Goal: Find specific page/section: Find specific page/section

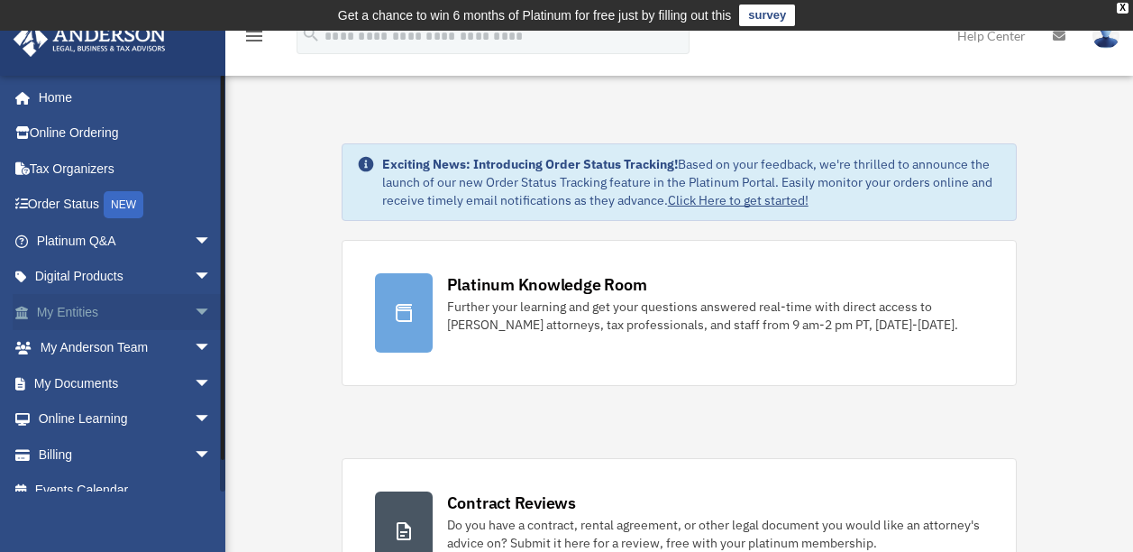
click at [202, 302] on span "arrow_drop_down" at bounding box center [212, 312] width 36 height 37
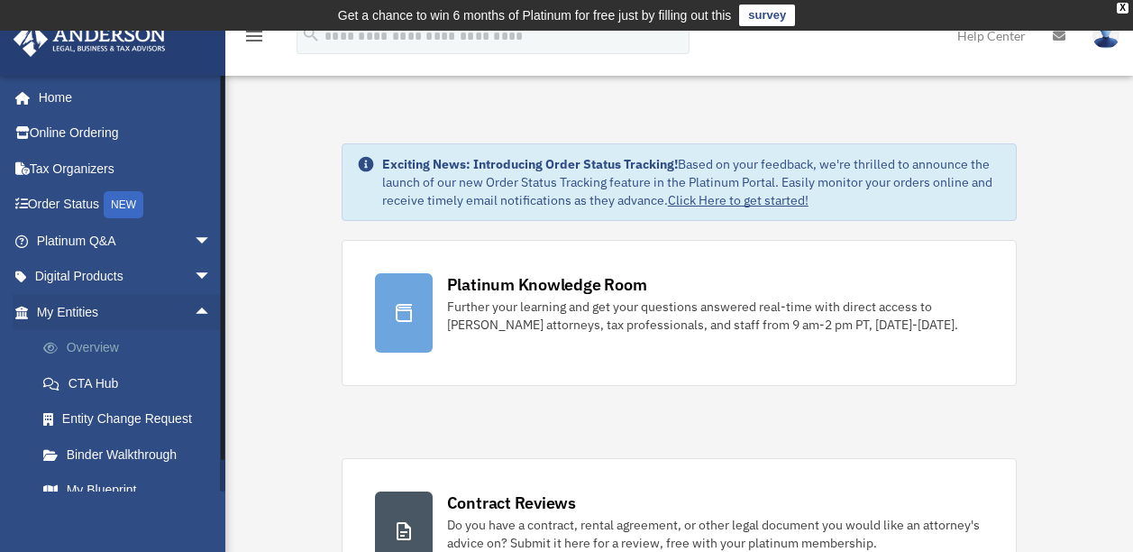
click at [99, 344] on link "Overview" at bounding box center [132, 348] width 214 height 36
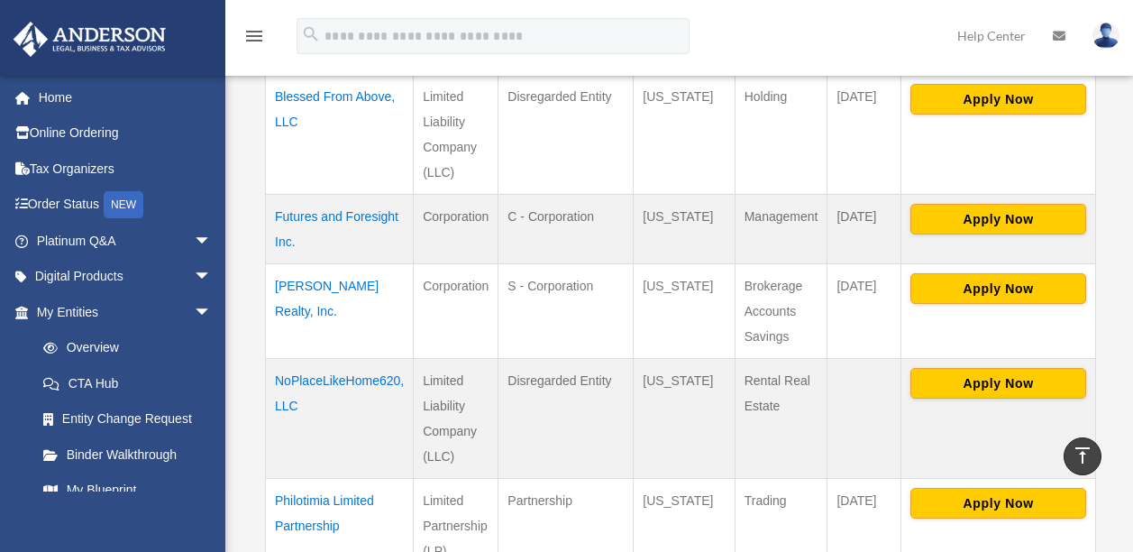
scroll to position [654, 0]
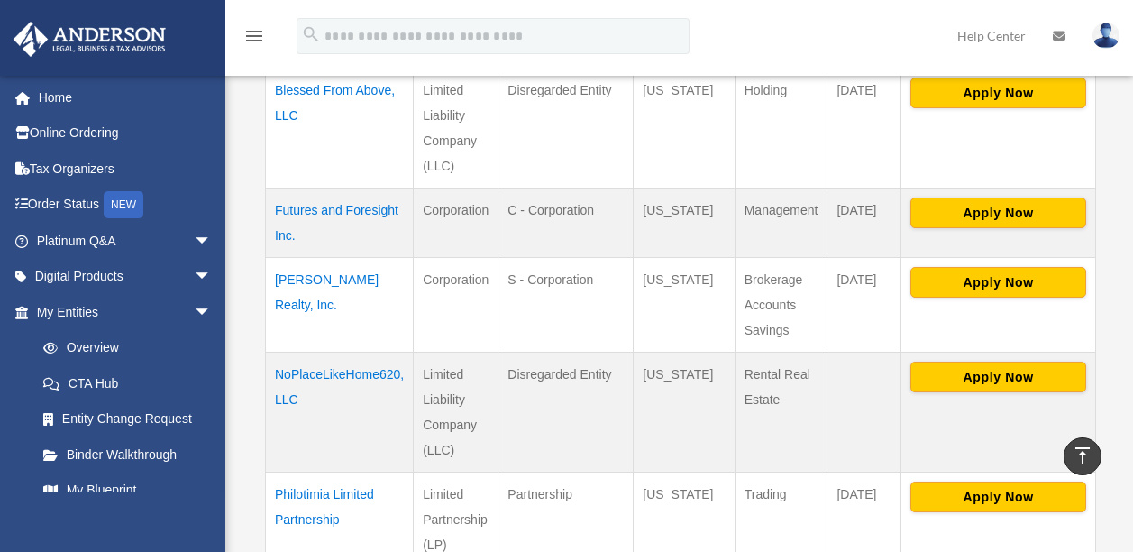
click at [353, 374] on td "NoPlaceLikeHome620, LLC" at bounding box center [340, 413] width 148 height 120
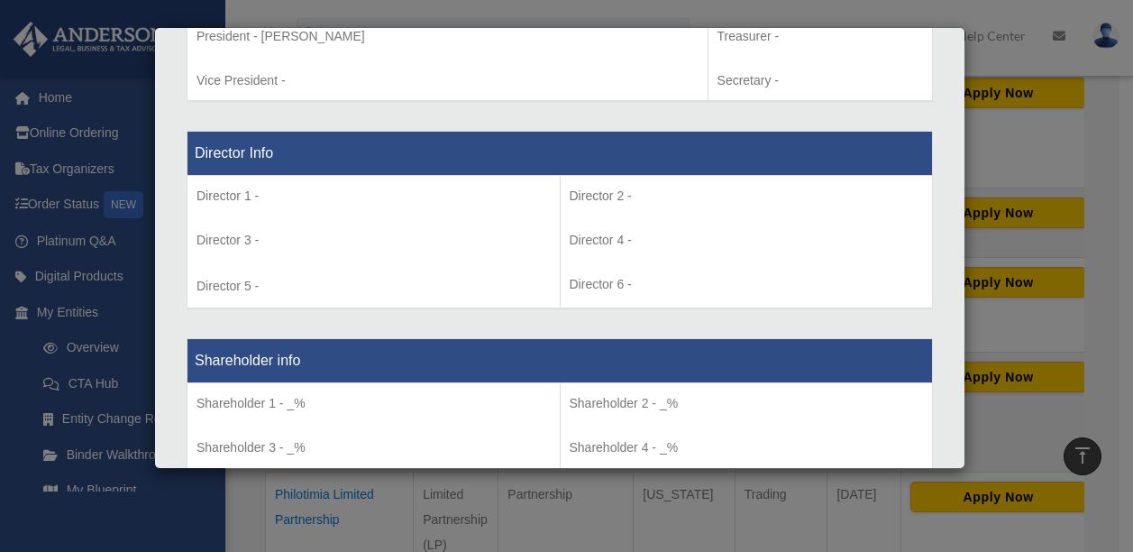
scroll to position [359, 0]
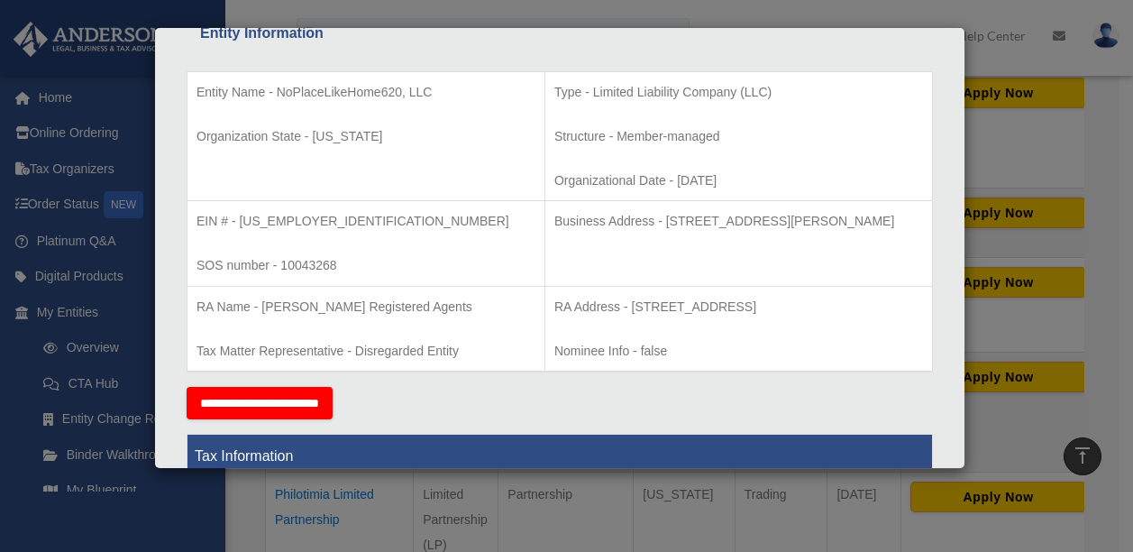
click at [141, 271] on div "Details × Articles Sent Organizational Date" at bounding box center [566, 276] width 1133 height 552
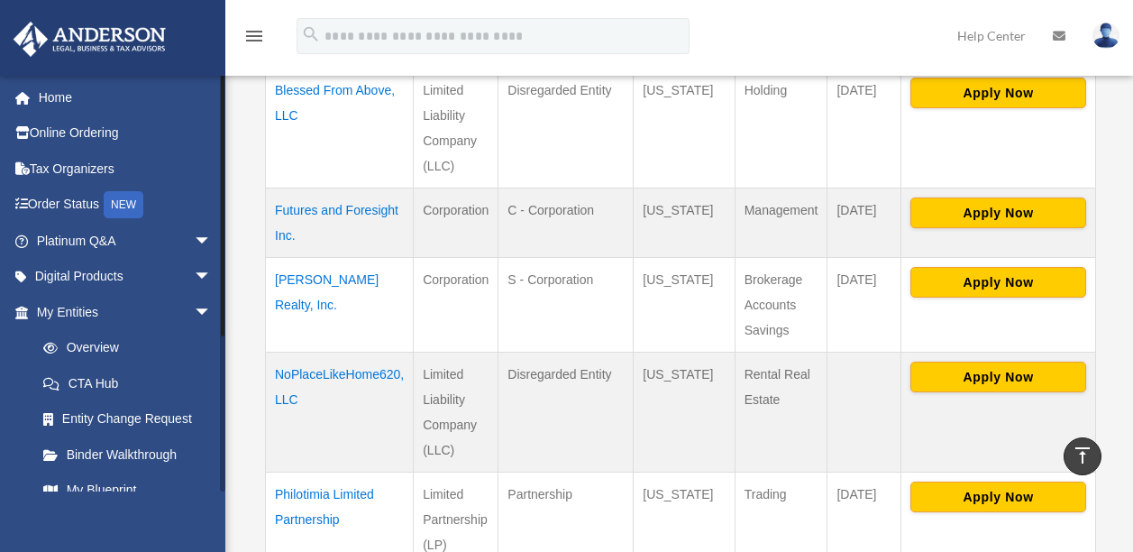
scroll to position [234, 0]
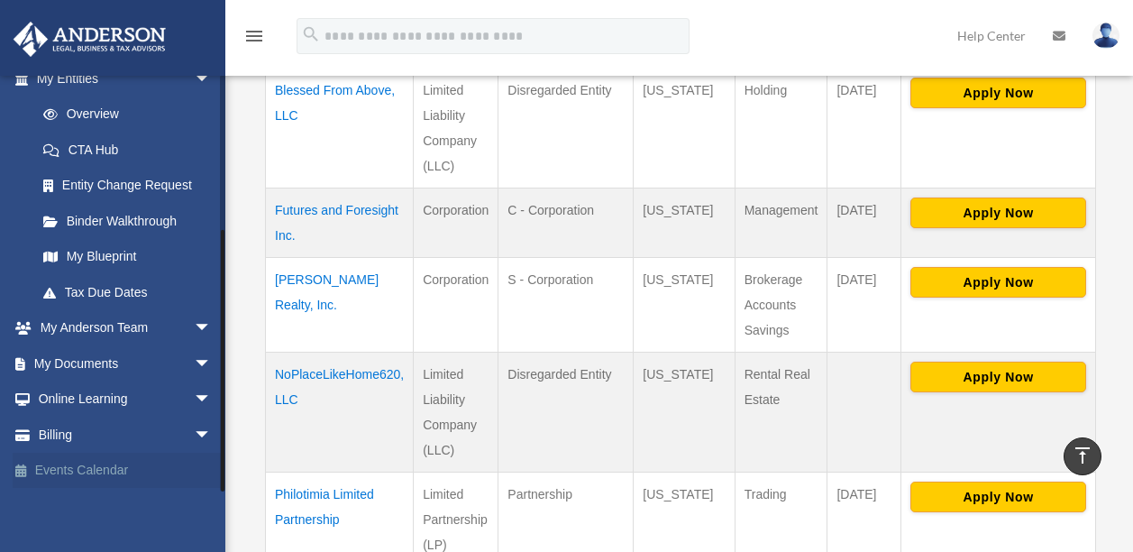
drag, startPoint x: 224, startPoint y: 417, endPoint x: 195, endPoint y: 482, distance: 71.0
click at [195, 482] on div "vancerealtygroup@gmail.com Sign Out vancerealtygroup@gmail.com Home Online Orde…" at bounding box center [112, 283] width 225 height 417
click at [121, 375] on link "My Documents arrow_drop_down" at bounding box center [126, 363] width 226 height 36
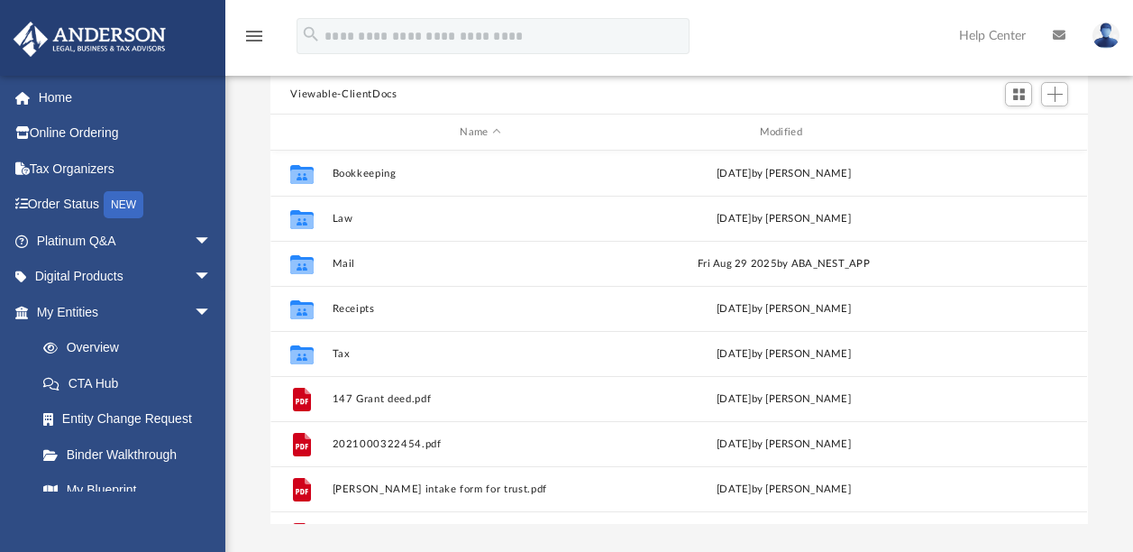
scroll to position [190, 0]
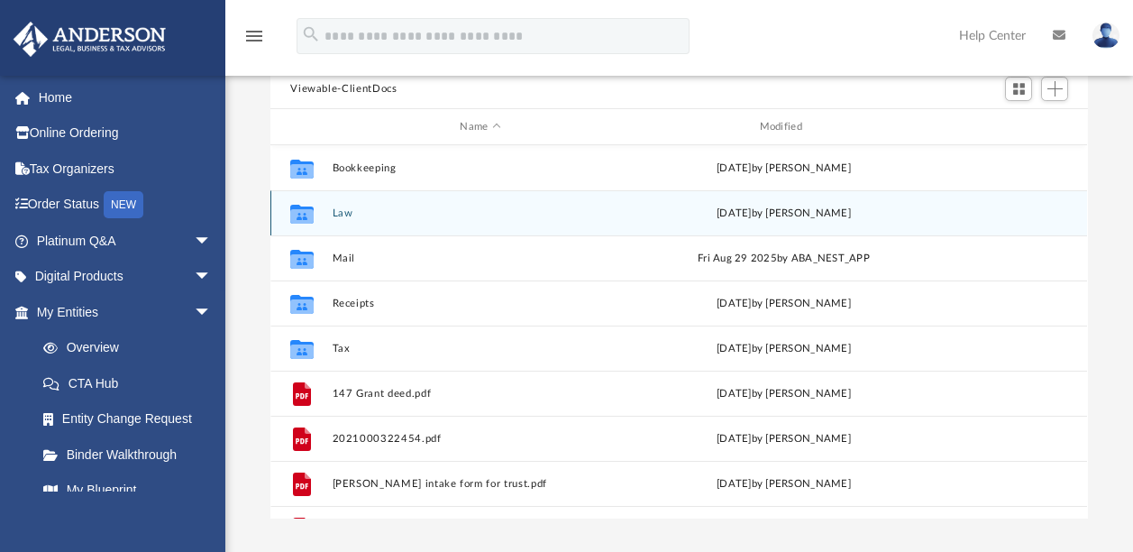
click at [444, 222] on div "Collaborated Folder Law today by Amber Johnson" at bounding box center [678, 212] width 817 height 45
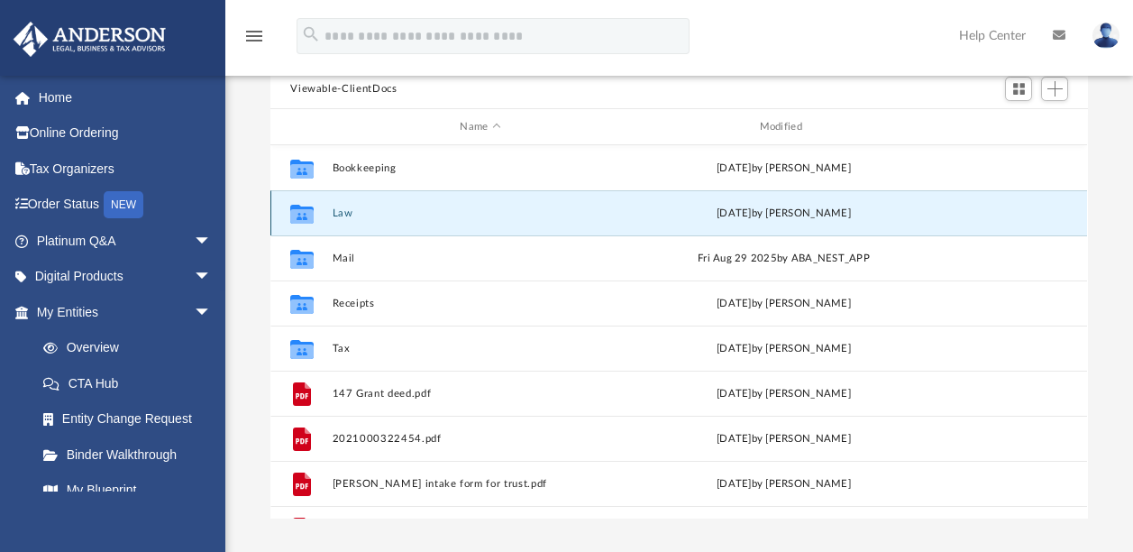
click at [436, 207] on button "Law" at bounding box center [481, 213] width 296 height 12
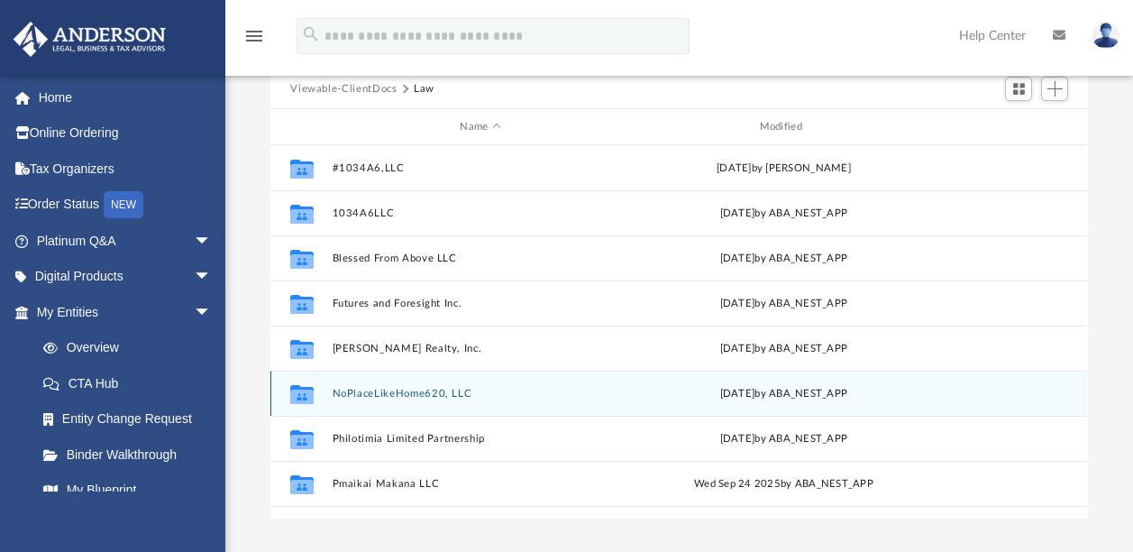
click at [338, 390] on button "NoPlaceLikeHome620, LLC" at bounding box center [481, 394] width 296 height 12
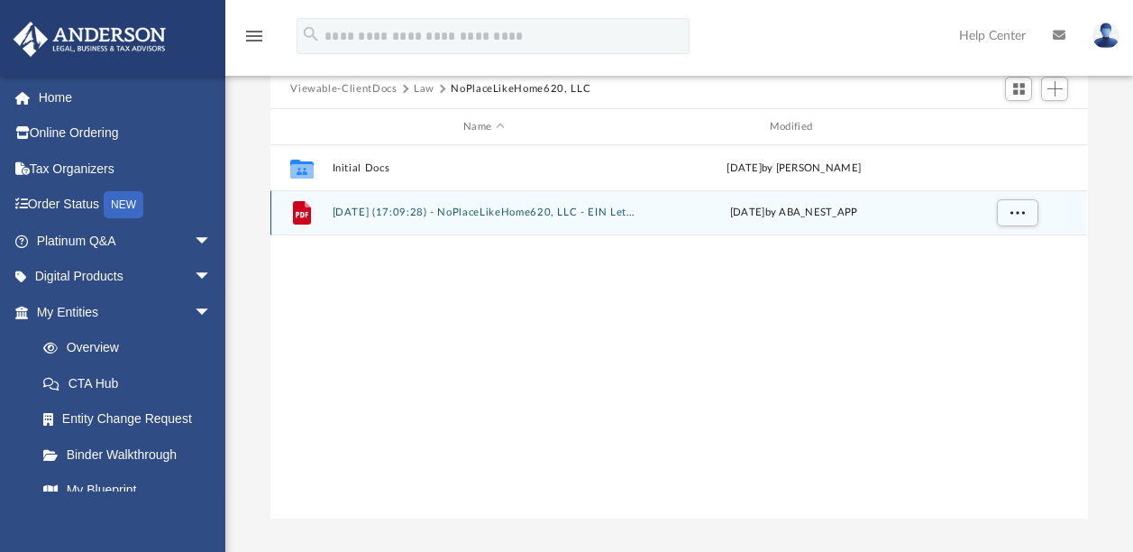
click at [452, 217] on div "File 2025.08.20 (17:09:28) - NoPlaceLikeHome620, LLC - EIN Letter from IRS.pdf …" at bounding box center [678, 212] width 817 height 45
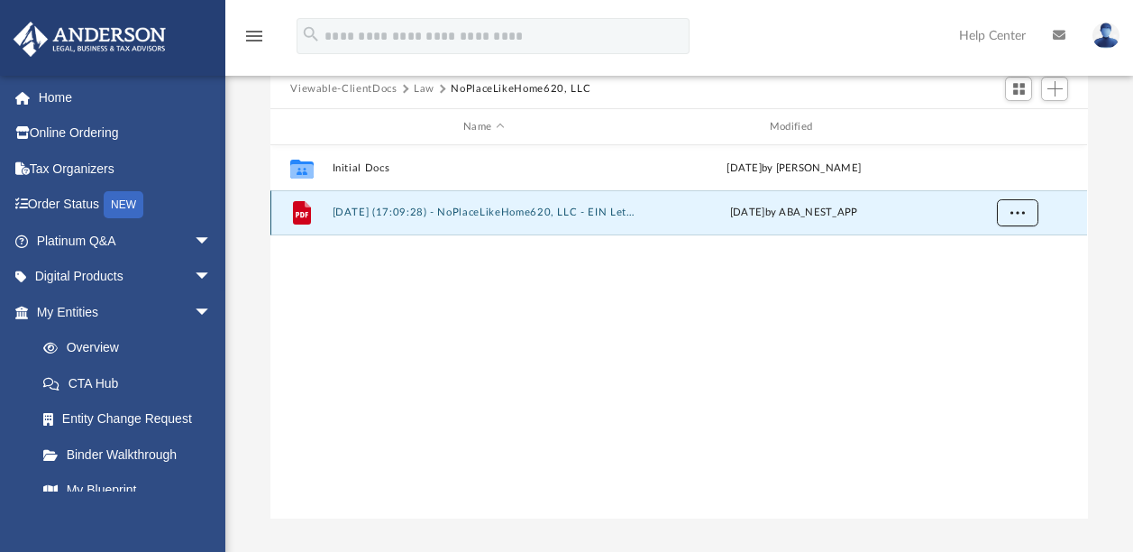
click at [1012, 207] on span "More options" at bounding box center [1018, 212] width 14 height 10
click at [999, 247] on li "Preview" at bounding box center [1002, 248] width 52 height 19
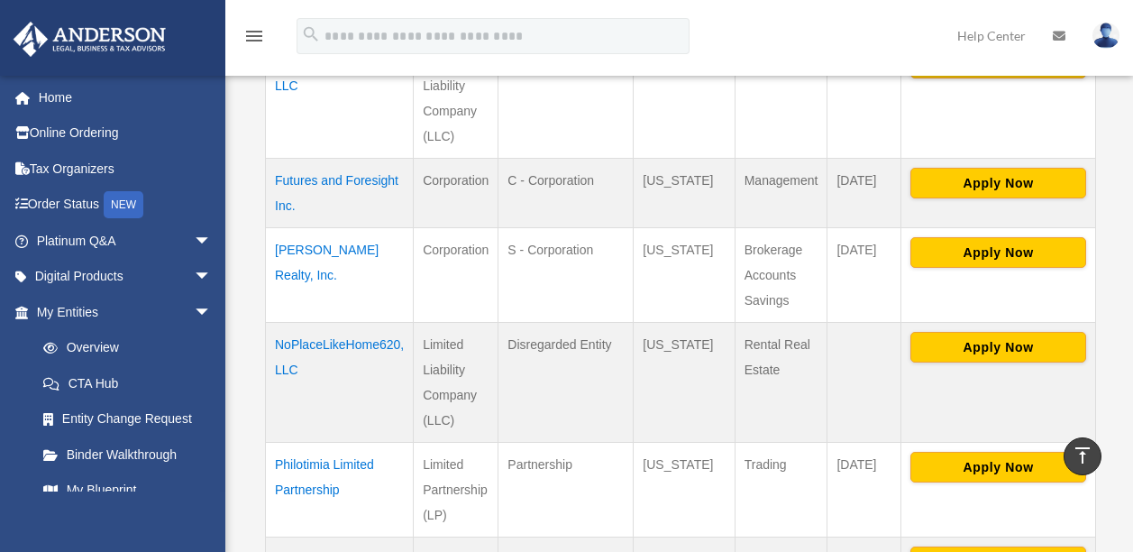
scroll to position [684, 0]
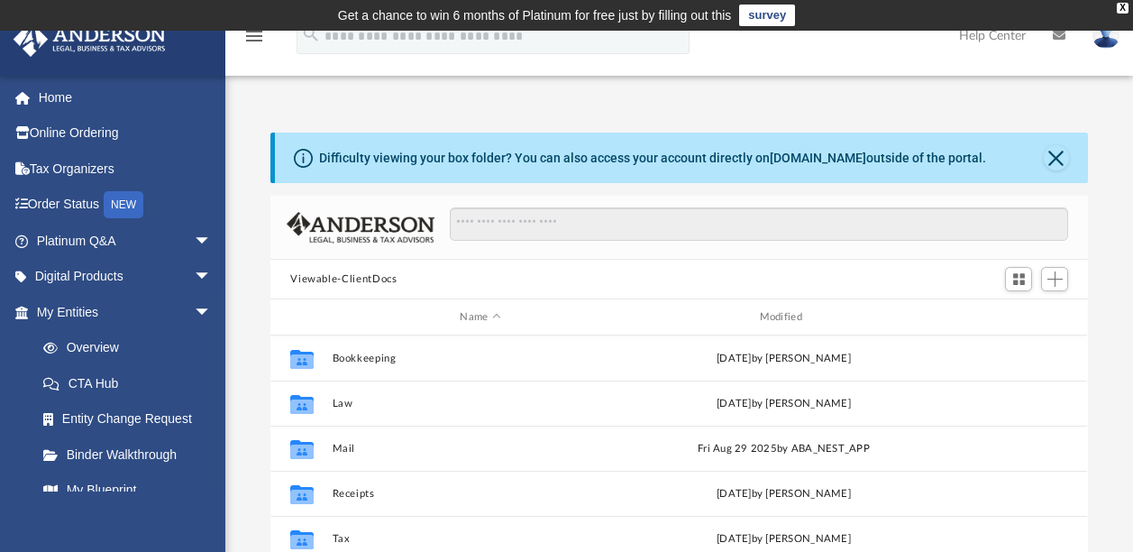
scroll to position [396, 803]
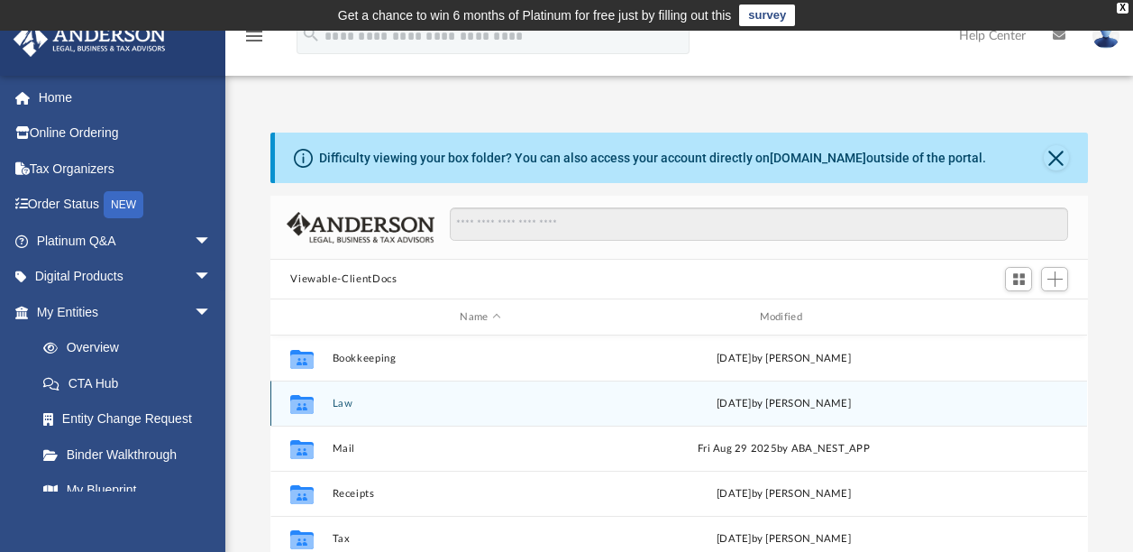
click at [334, 409] on div "Collaborated Folder Law [DATE] by [PERSON_NAME]" at bounding box center [678, 402] width 817 height 45
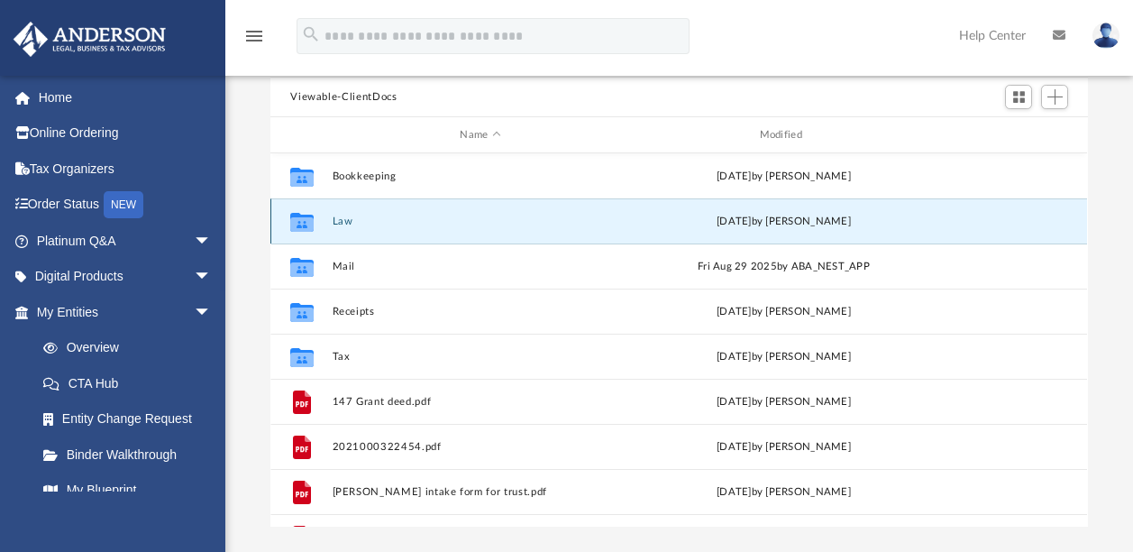
scroll to position [188, 0]
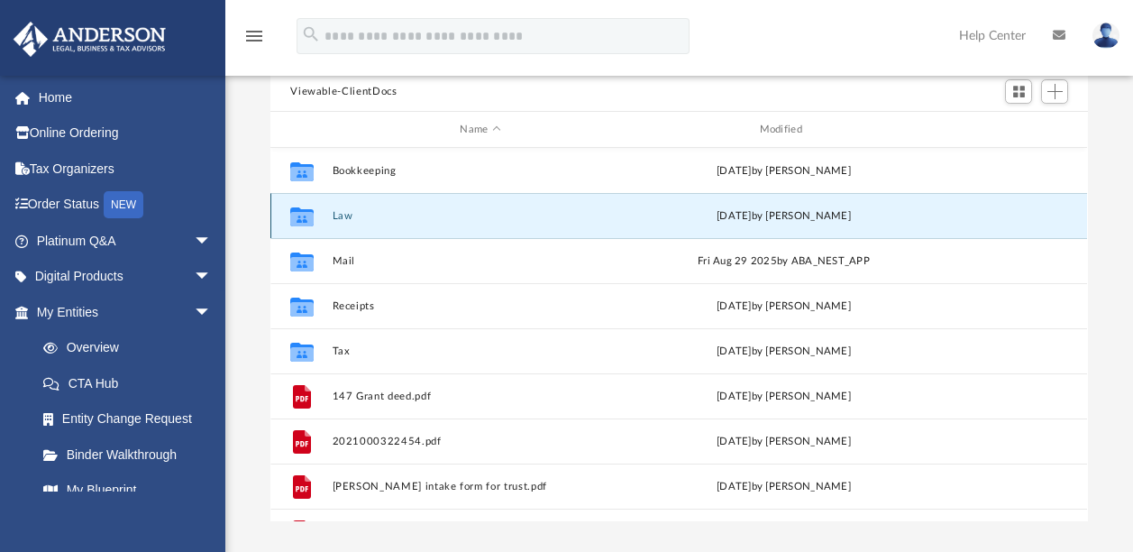
click at [354, 219] on button "Law" at bounding box center [481, 216] width 296 height 12
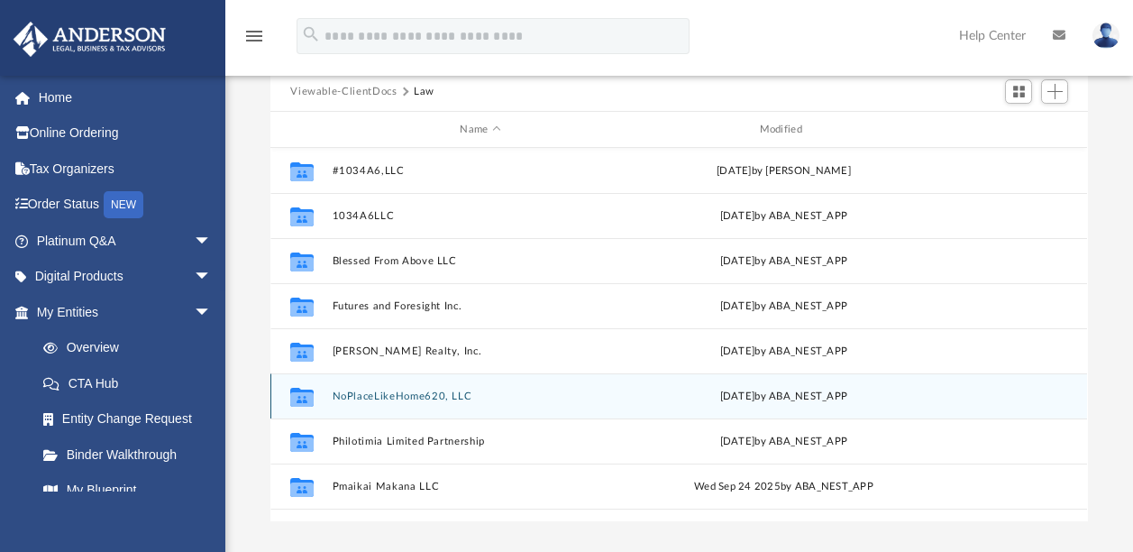
click at [385, 398] on button "NoPlaceLikeHome620, LLC" at bounding box center [481, 396] width 296 height 12
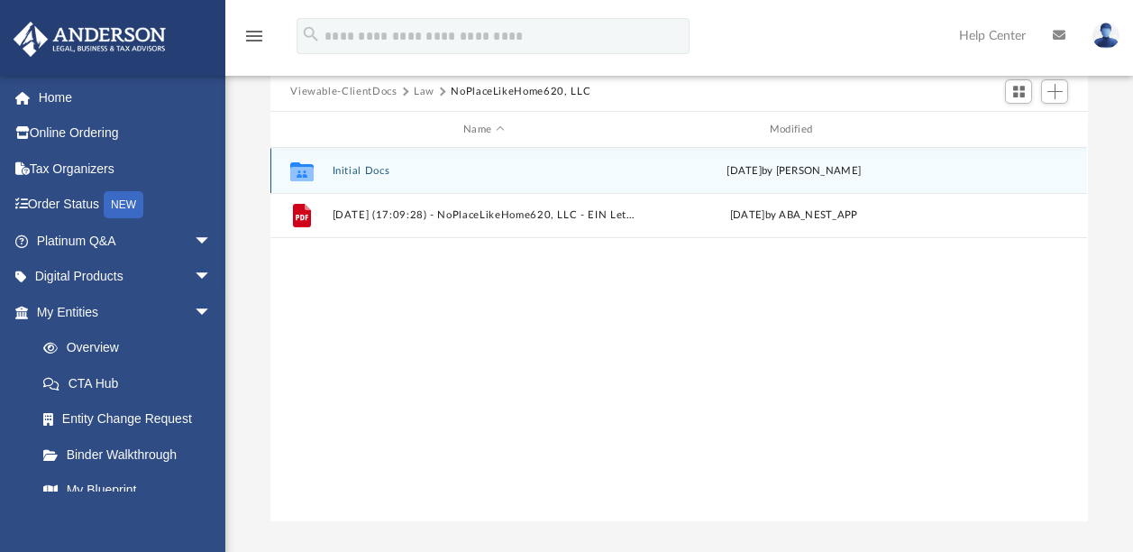
click at [375, 170] on button "Initial Docs" at bounding box center [484, 171] width 303 height 12
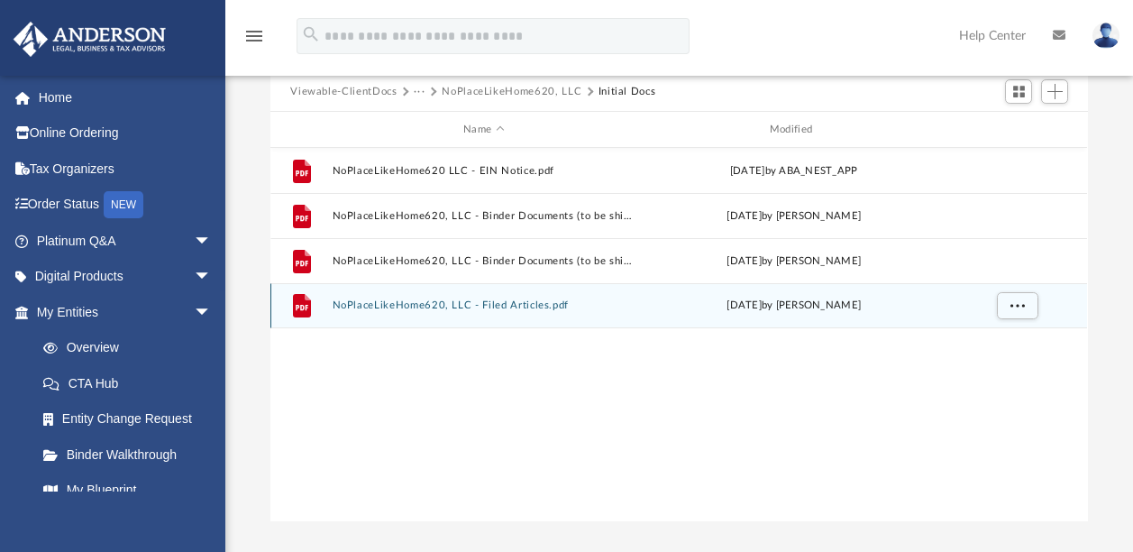
click at [527, 307] on button "NoPlaceLikeHome620, LLC - Filed Articles.pdf" at bounding box center [484, 305] width 303 height 12
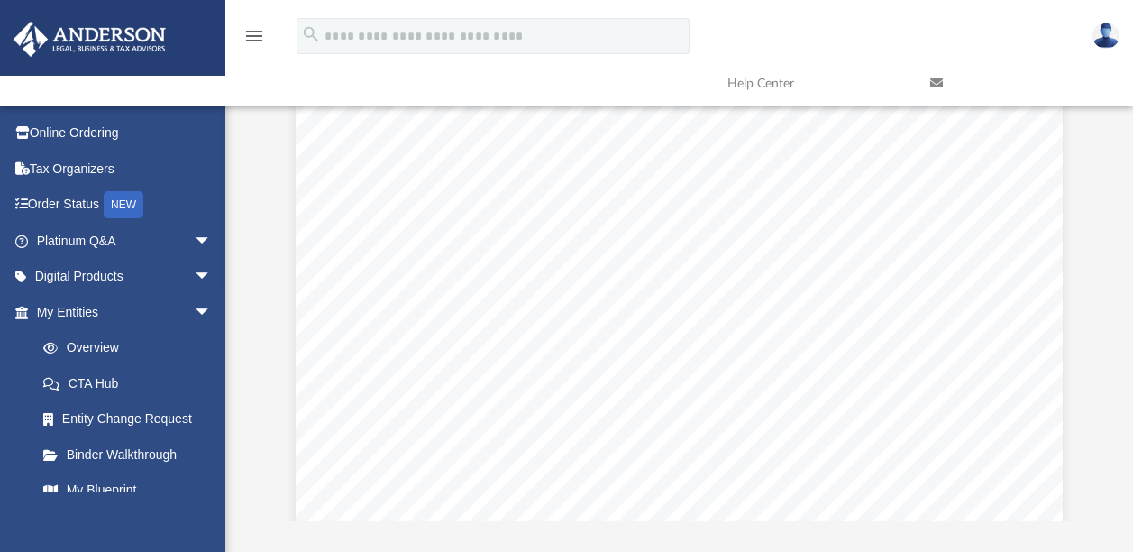
scroll to position [5, 0]
click at [1092, 228] on div "Difficulty viewing your box folder? You can also access your account directly o…" at bounding box center [679, 233] width 908 height 576
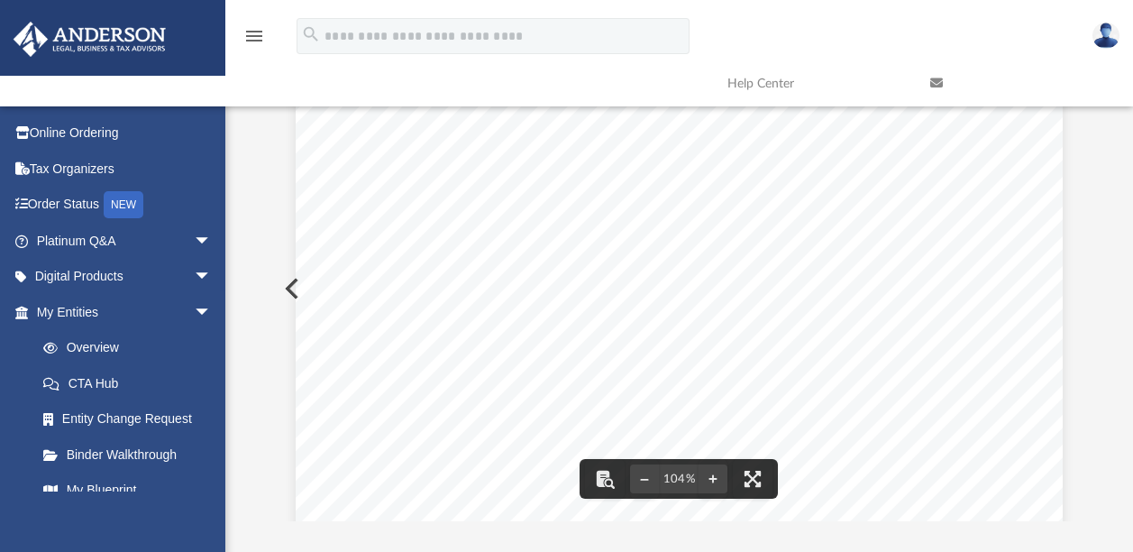
scroll to position [0, 0]
click at [287, 285] on button "Preview" at bounding box center [290, 288] width 40 height 50
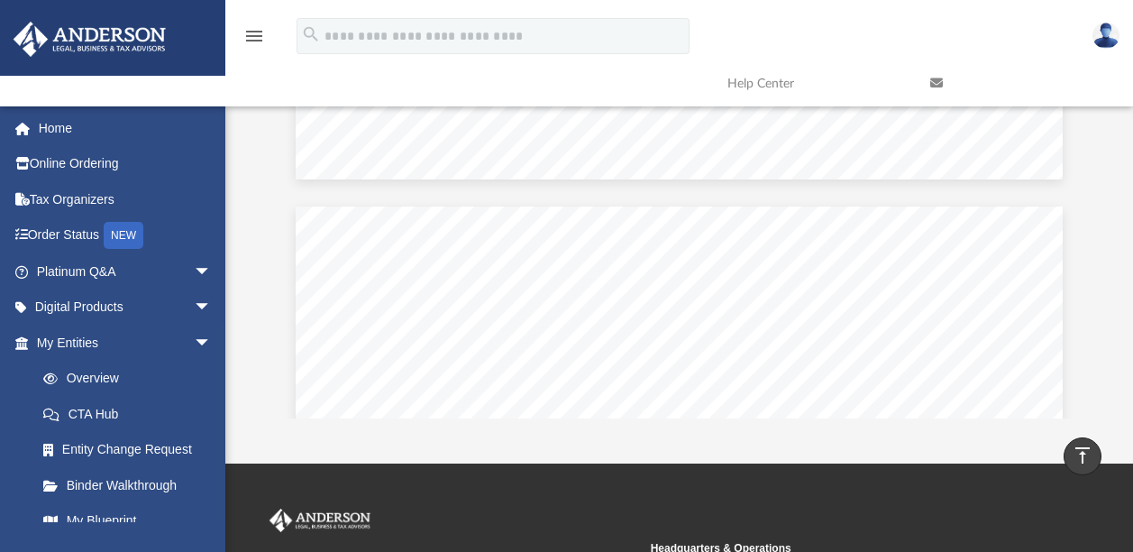
scroll to position [10992, 0]
